Goal: Communication & Community: Participate in discussion

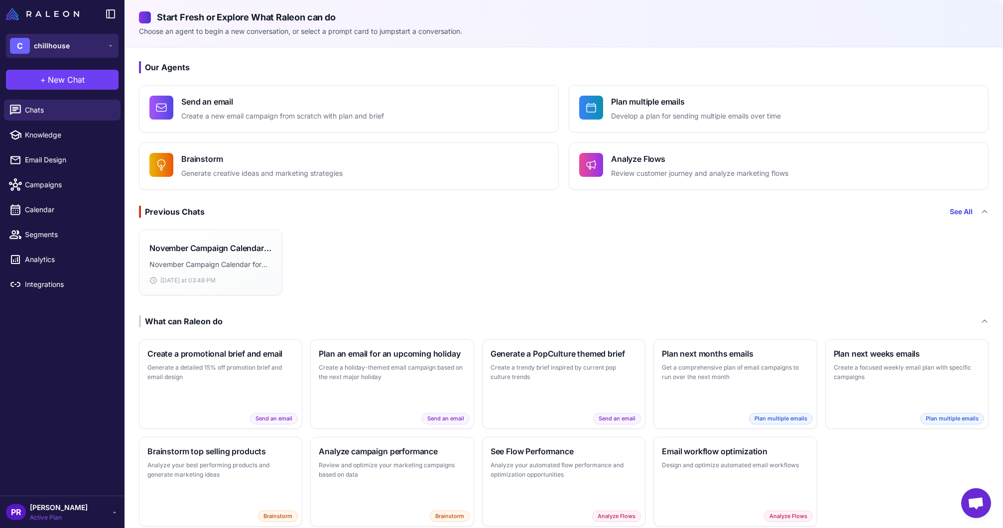
click at [57, 42] on span "chillhouse" at bounding box center [52, 45] width 36 height 11
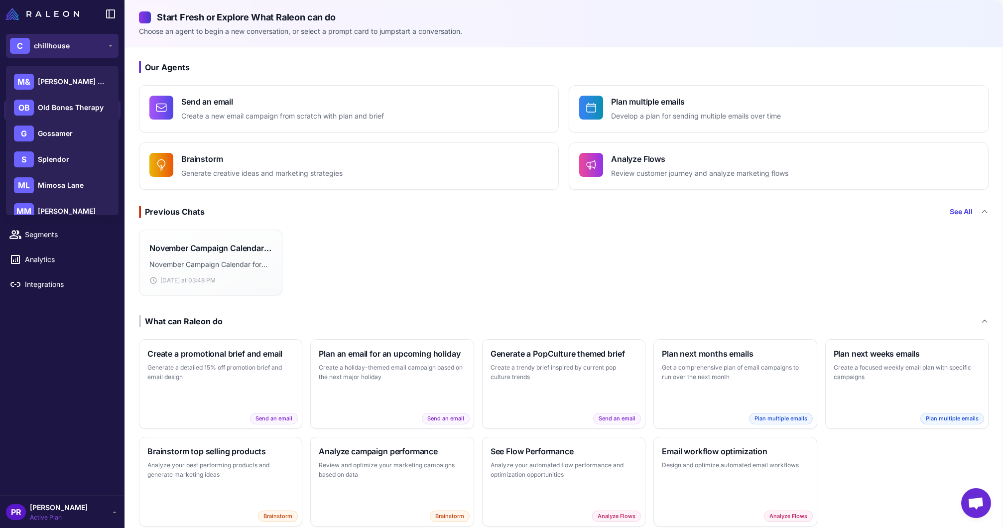
click at [57, 42] on span "chillhouse" at bounding box center [52, 45] width 36 height 11
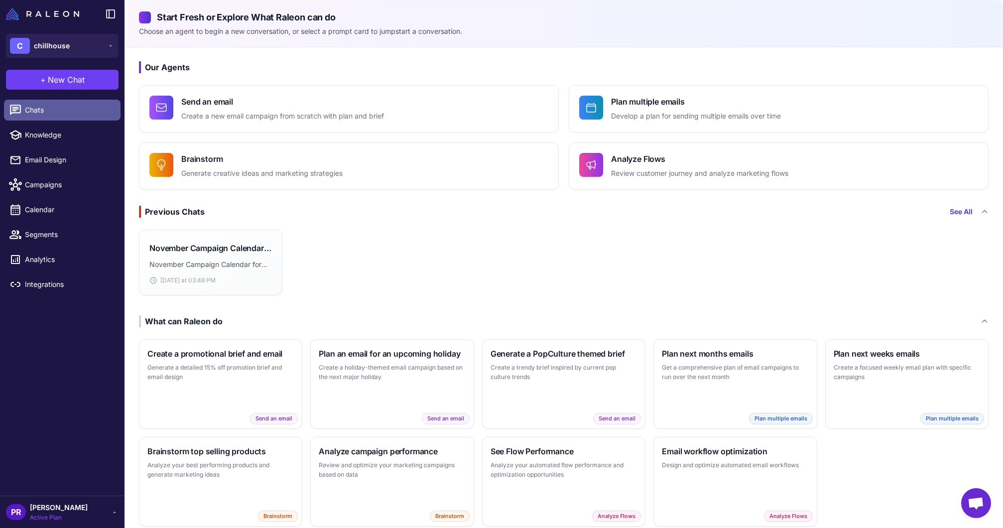
click at [55, 112] on span "Chats" at bounding box center [69, 110] width 88 height 11
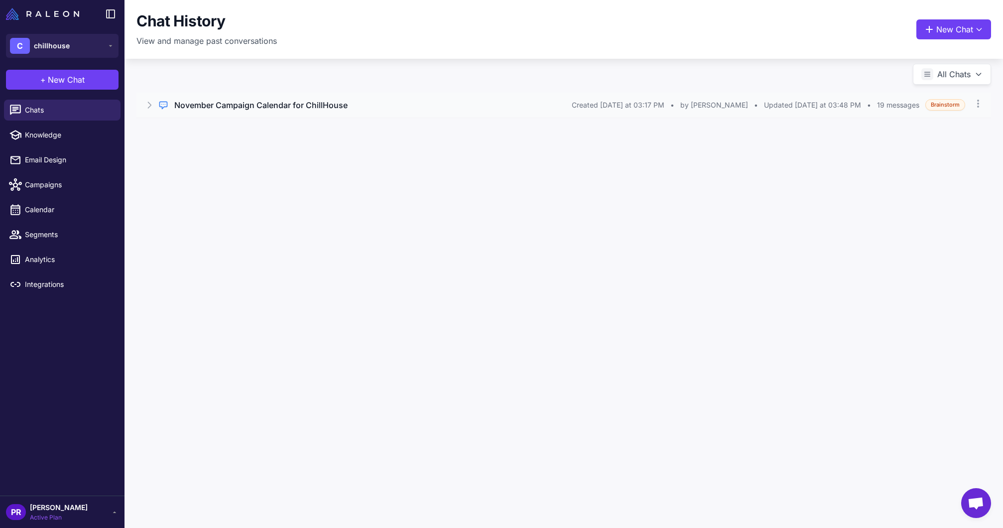
click at [624, 107] on span "Created [DATE] at 03:17 PM" at bounding box center [617, 105] width 93 height 11
click at [290, 102] on h3 "November Campaign Calendar for ChillHouse" at bounding box center [260, 105] width 173 height 12
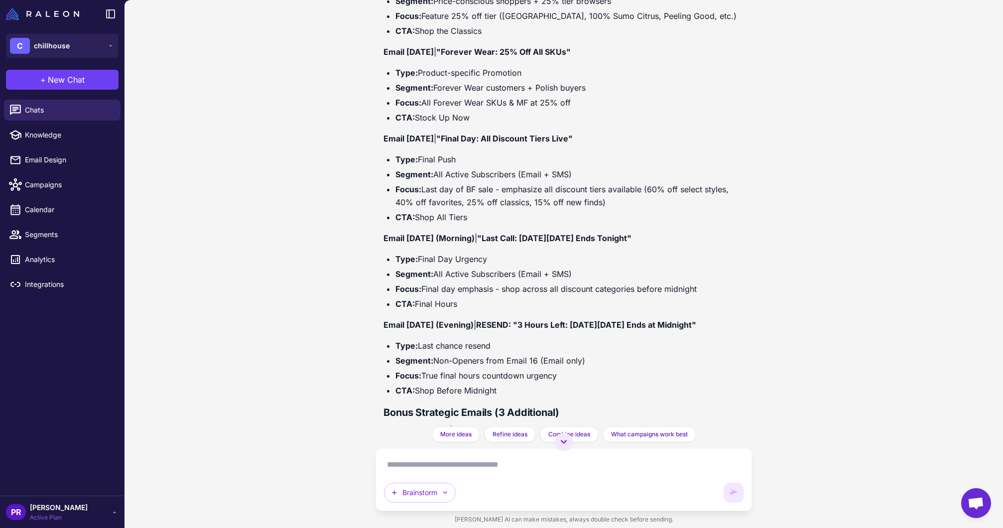
scroll to position [11284, 0]
